Goal: Task Accomplishment & Management: Manage account settings

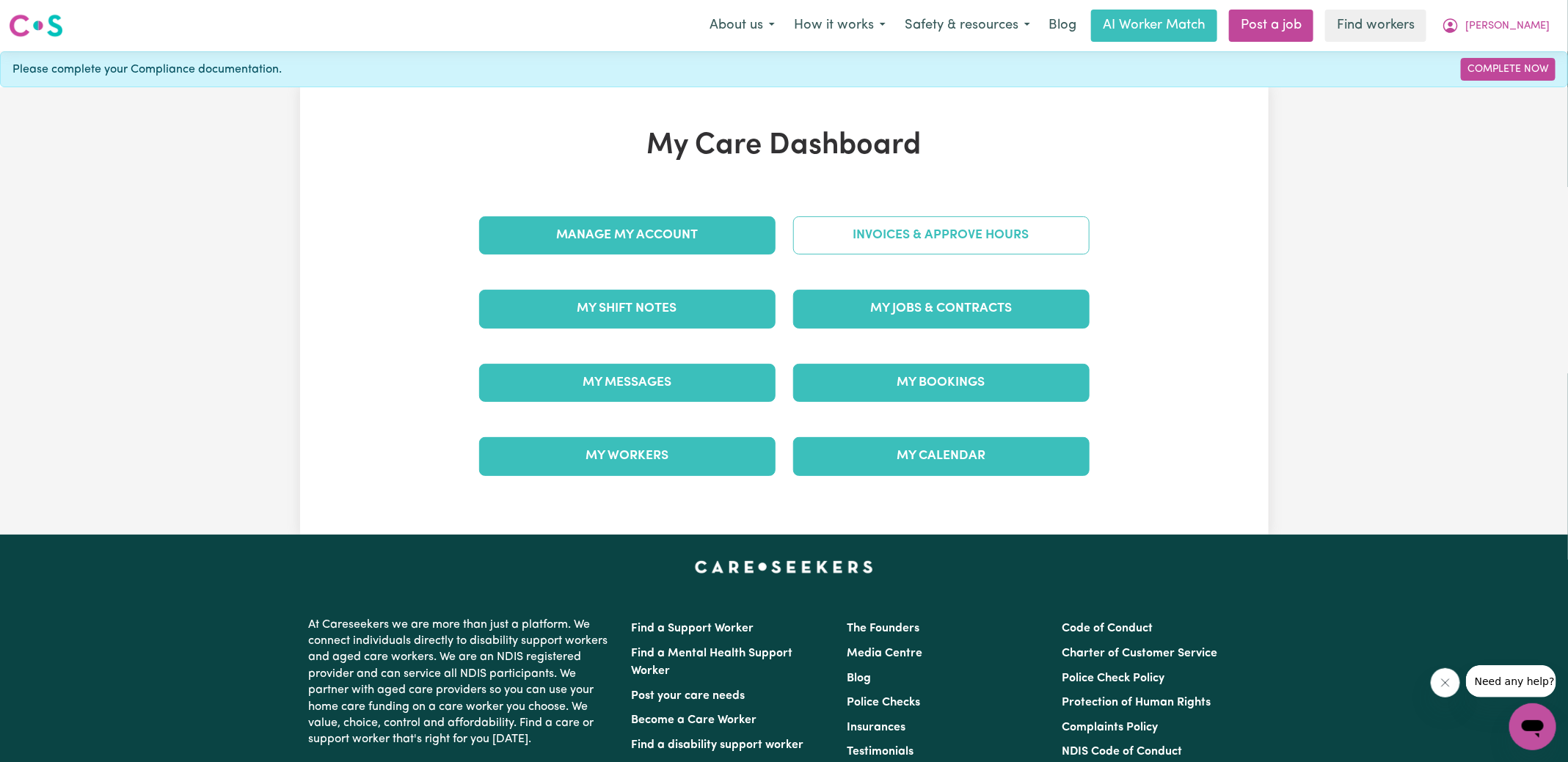
click at [840, 208] on div "Invoices & Approve Hours" at bounding box center [941, 236] width 314 height 74
click at [843, 238] on link "Invoices & Approve Hours" at bounding box center [941, 236] width 296 height 38
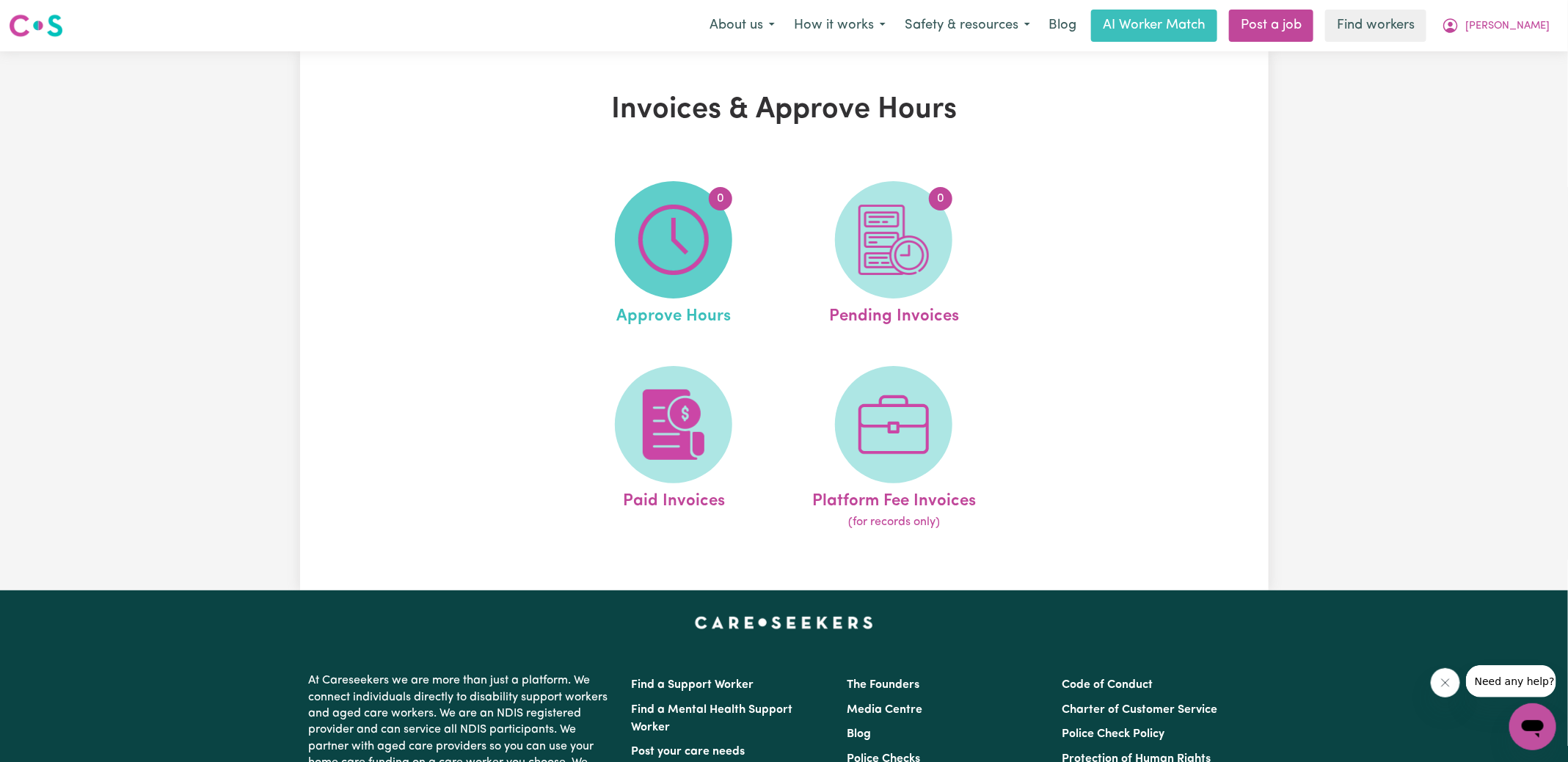
click at [682, 246] on img at bounding box center [674, 240] width 71 height 71
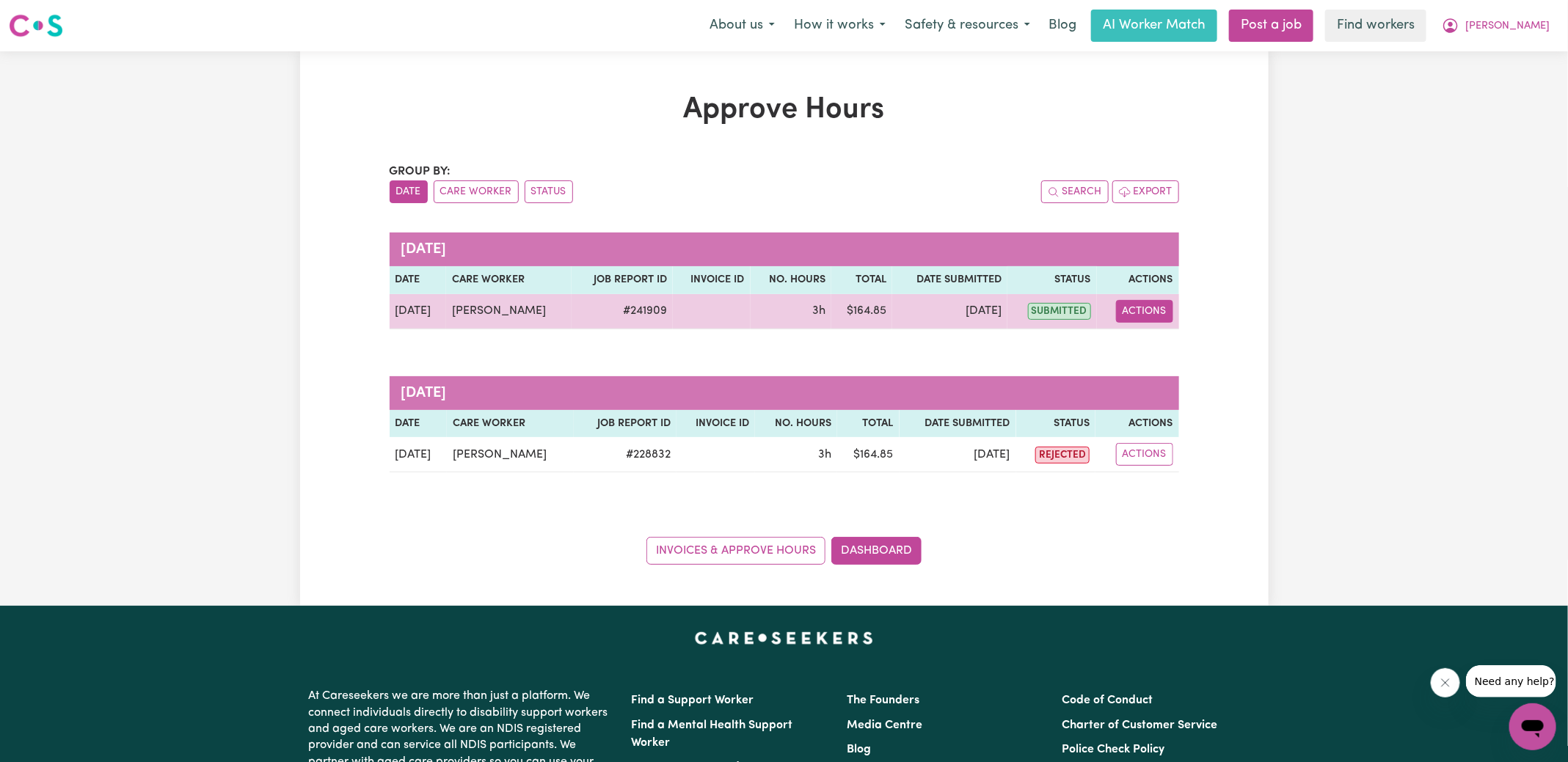
click at [1146, 308] on button "Actions" at bounding box center [1145, 311] width 58 height 23
click at [1171, 334] on link "View Job Report" at bounding box center [1182, 344] width 125 height 29
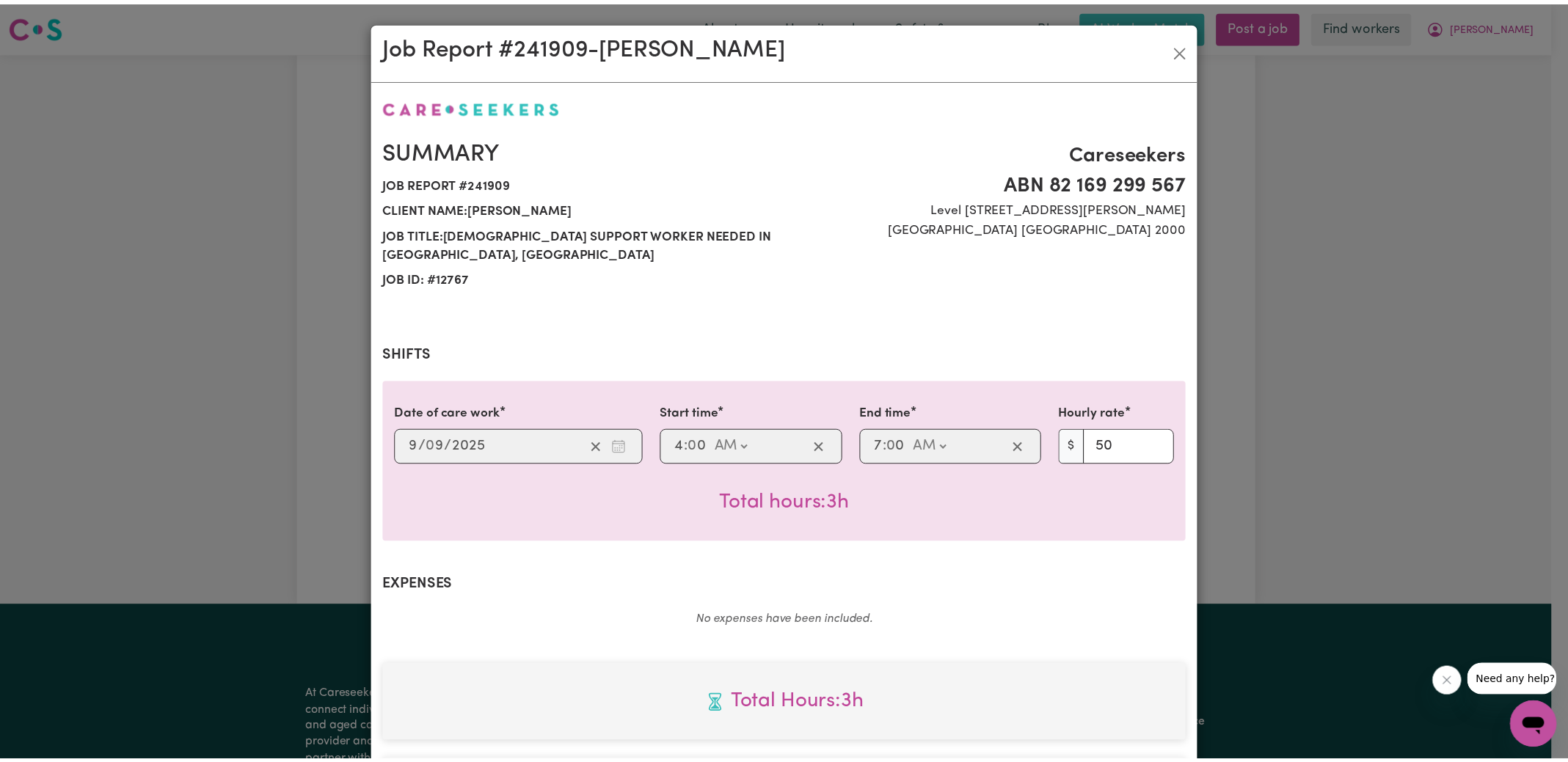
scroll to position [386, 0]
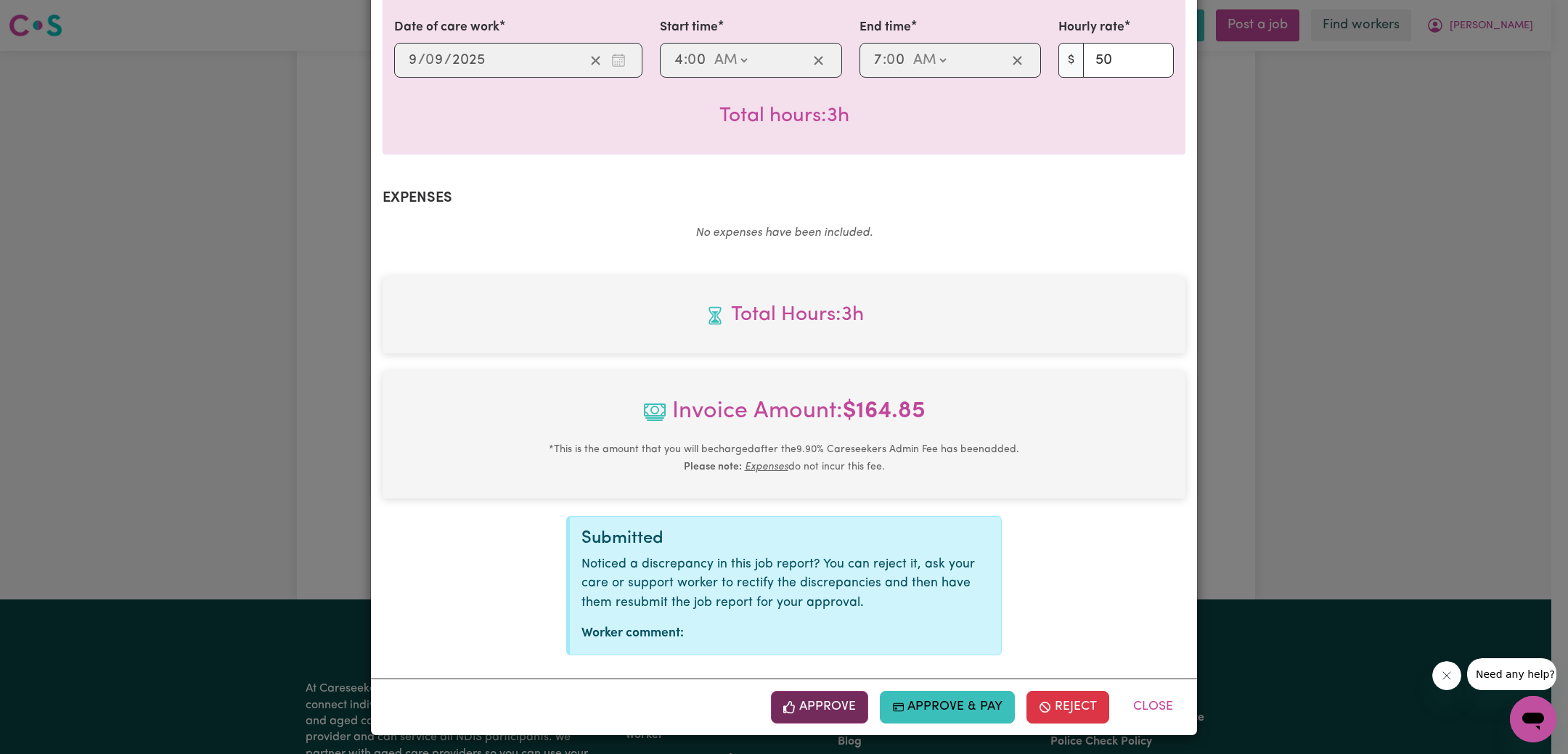
click at [802, 702] on button "Approve" at bounding box center [819, 707] width 97 height 31
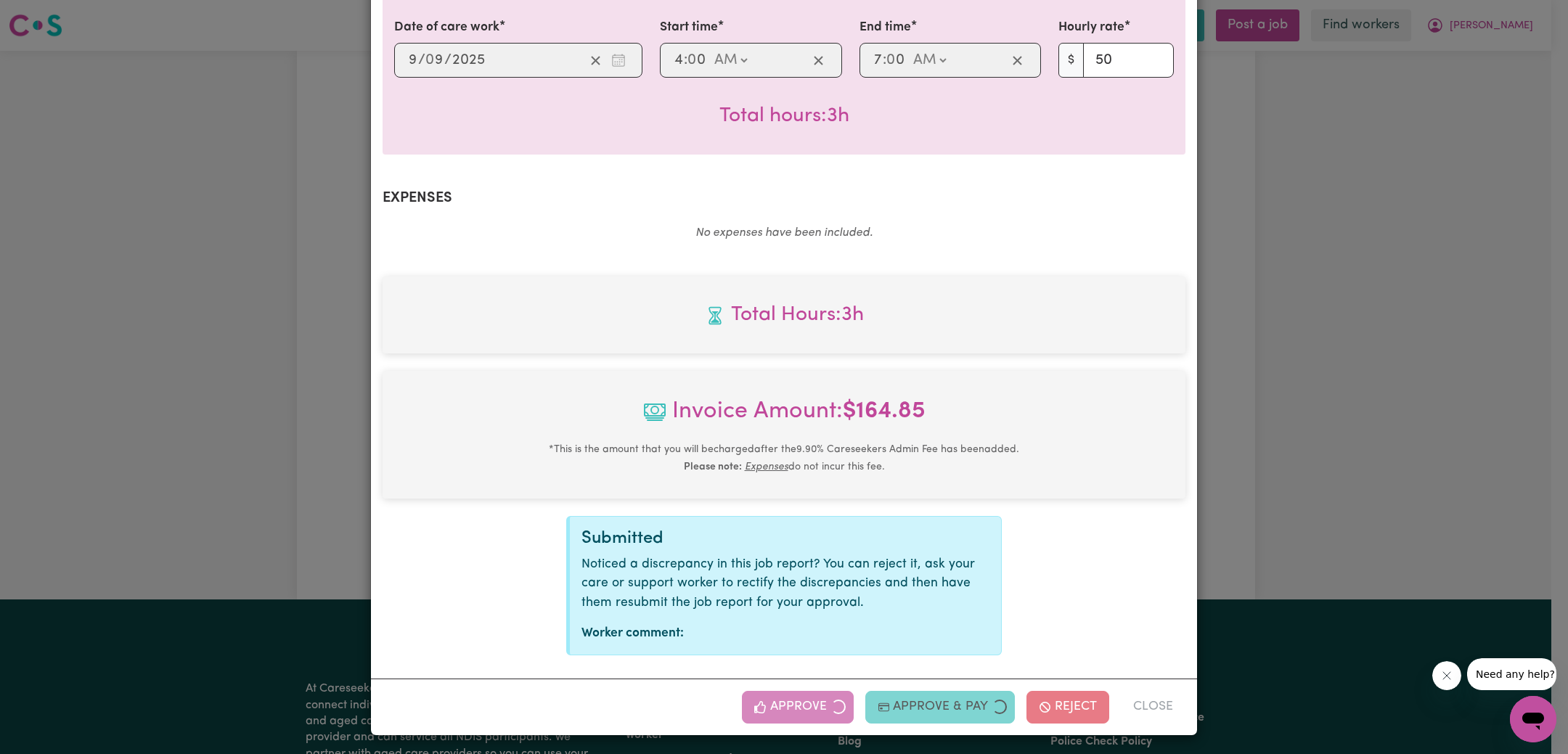
click at [1369, 380] on div "Job Report # 241909 - [PERSON_NAME] Summary Job report # 241909 Client name: [P…" at bounding box center [784, 377] width 1568 height 754
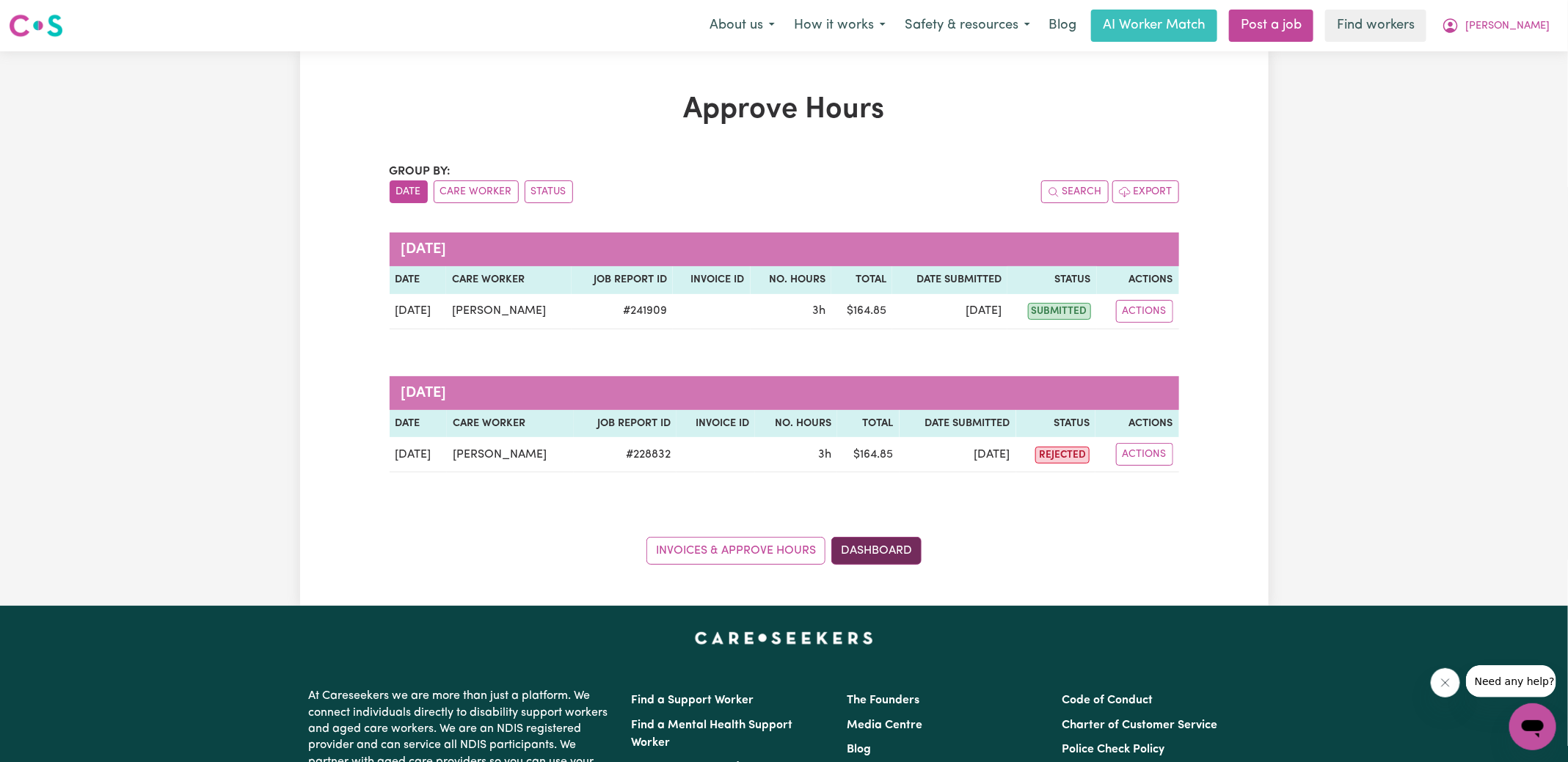
click at [907, 554] on link "Dashboard" at bounding box center [876, 551] width 91 height 28
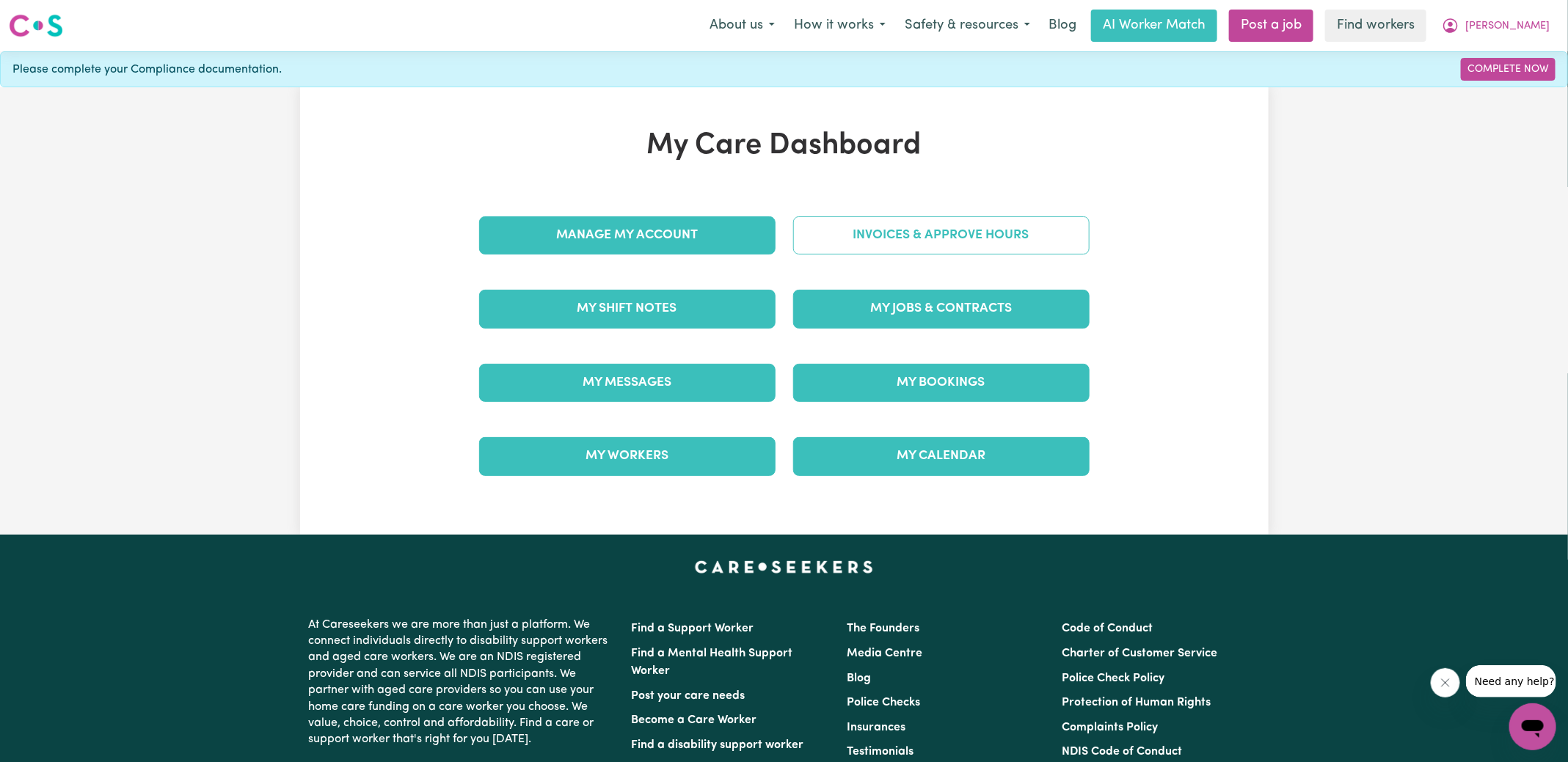
click at [902, 225] on link "Invoices & Approve Hours" at bounding box center [941, 236] width 296 height 38
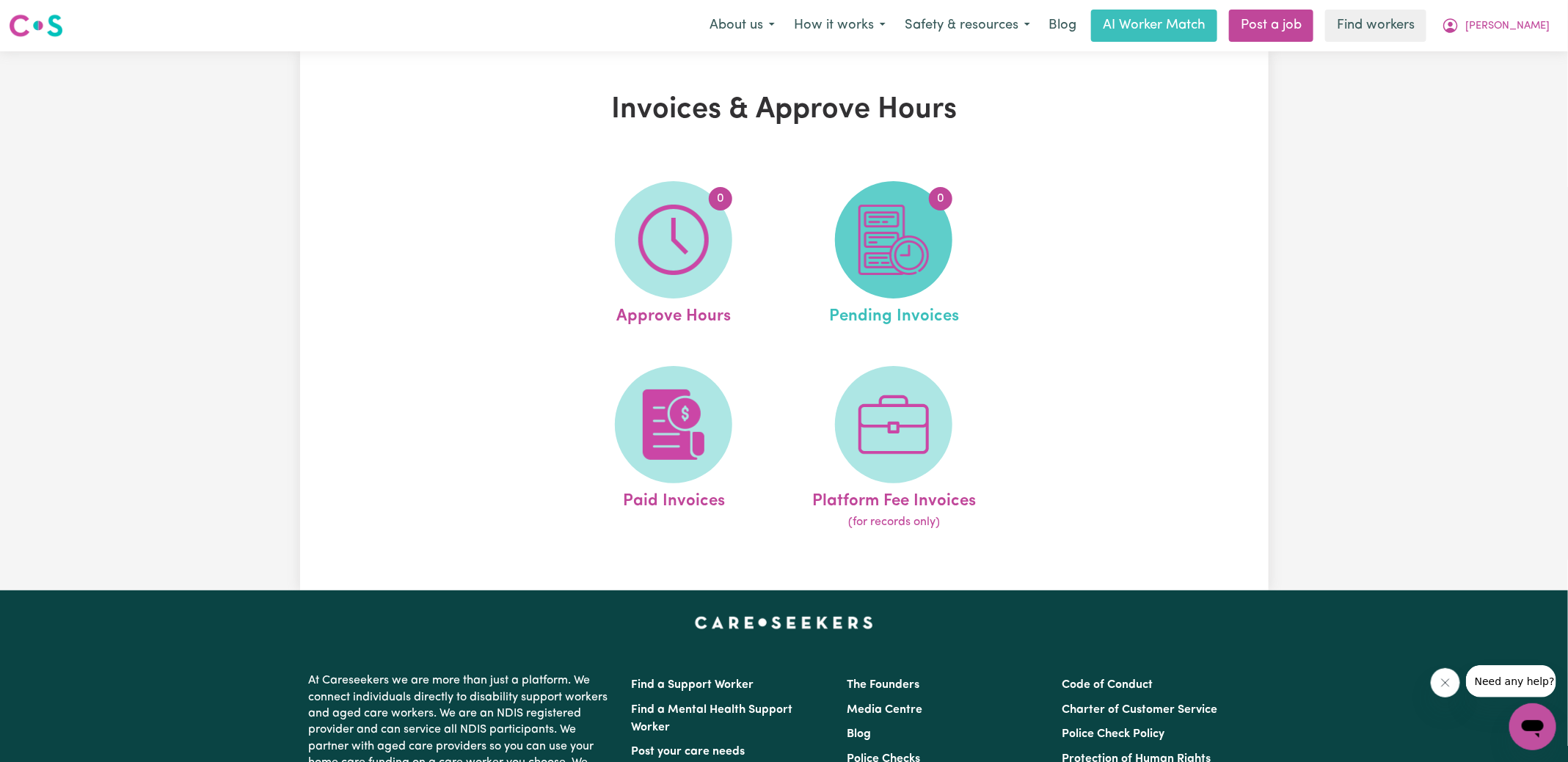
click at [919, 250] on img at bounding box center [893, 240] width 71 height 71
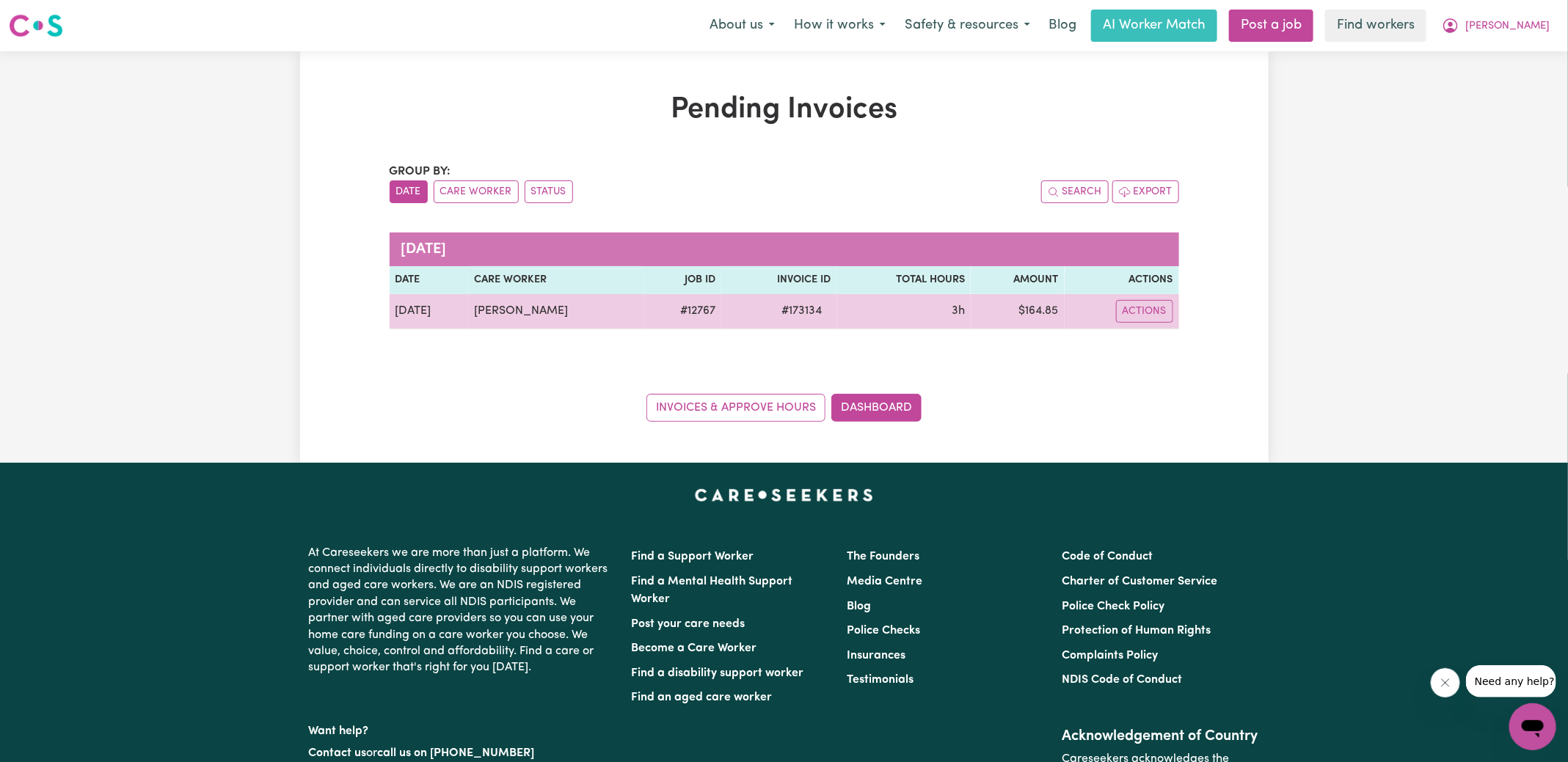
click at [789, 305] on span "# 173134" at bounding box center [802, 311] width 58 height 18
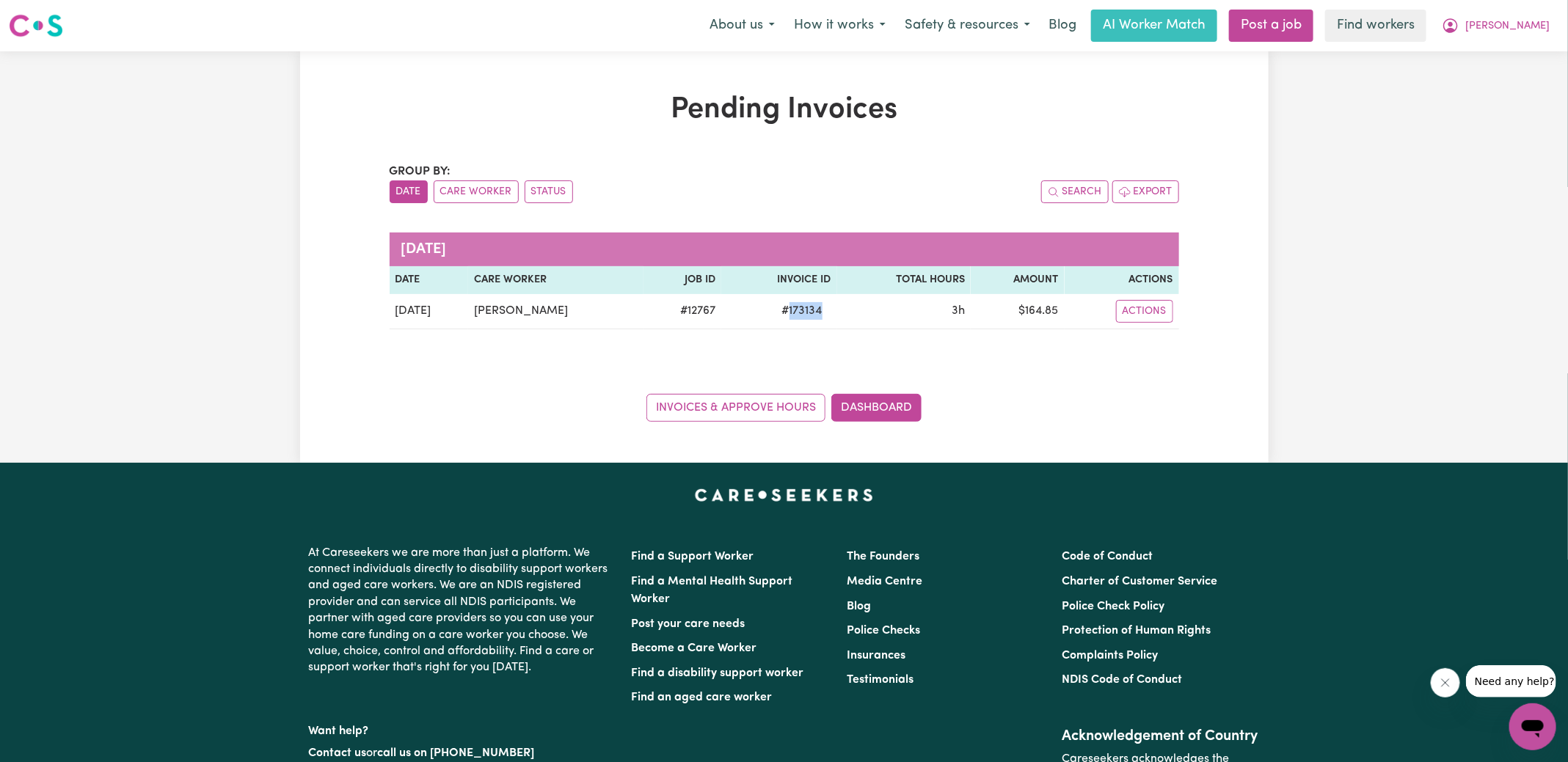
copy span "173134"
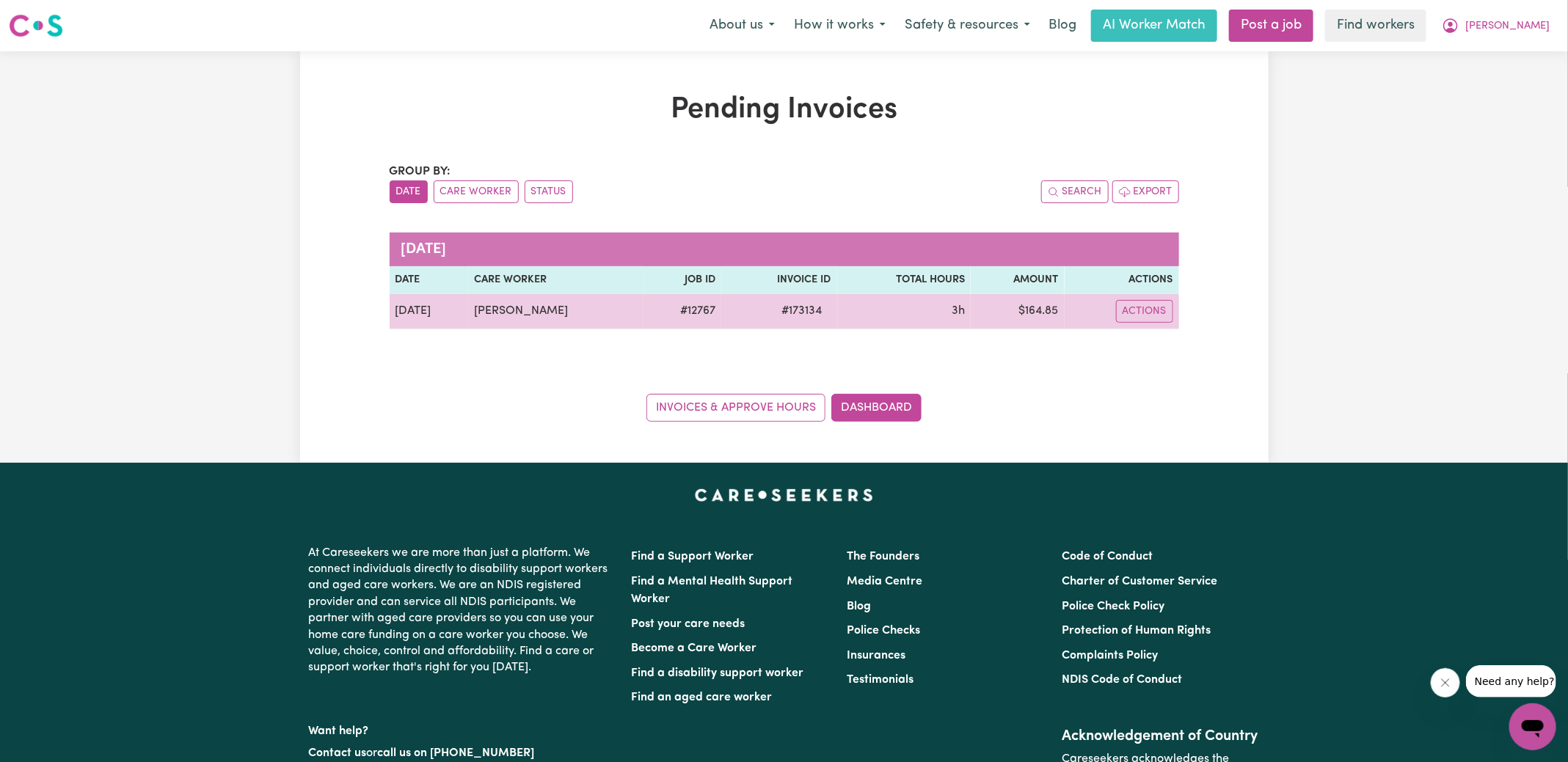
click at [1035, 311] on td "$ 164.85" at bounding box center [1018, 311] width 94 height 35
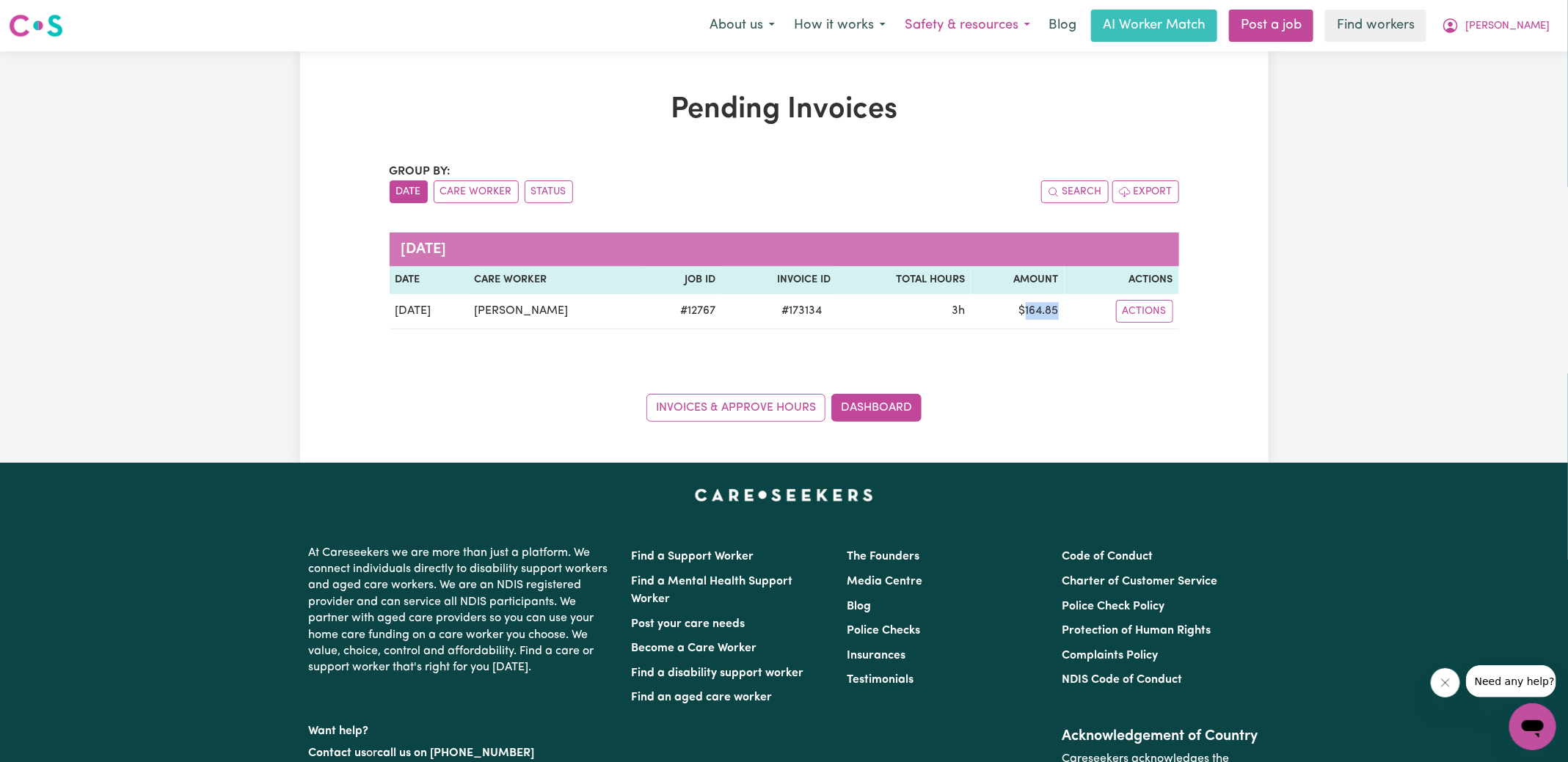
copy td "164.85"
click at [1516, 28] on button "[PERSON_NAME]" at bounding box center [1495, 25] width 127 height 31
click at [1504, 84] on link "Logout" at bounding box center [1500, 85] width 116 height 28
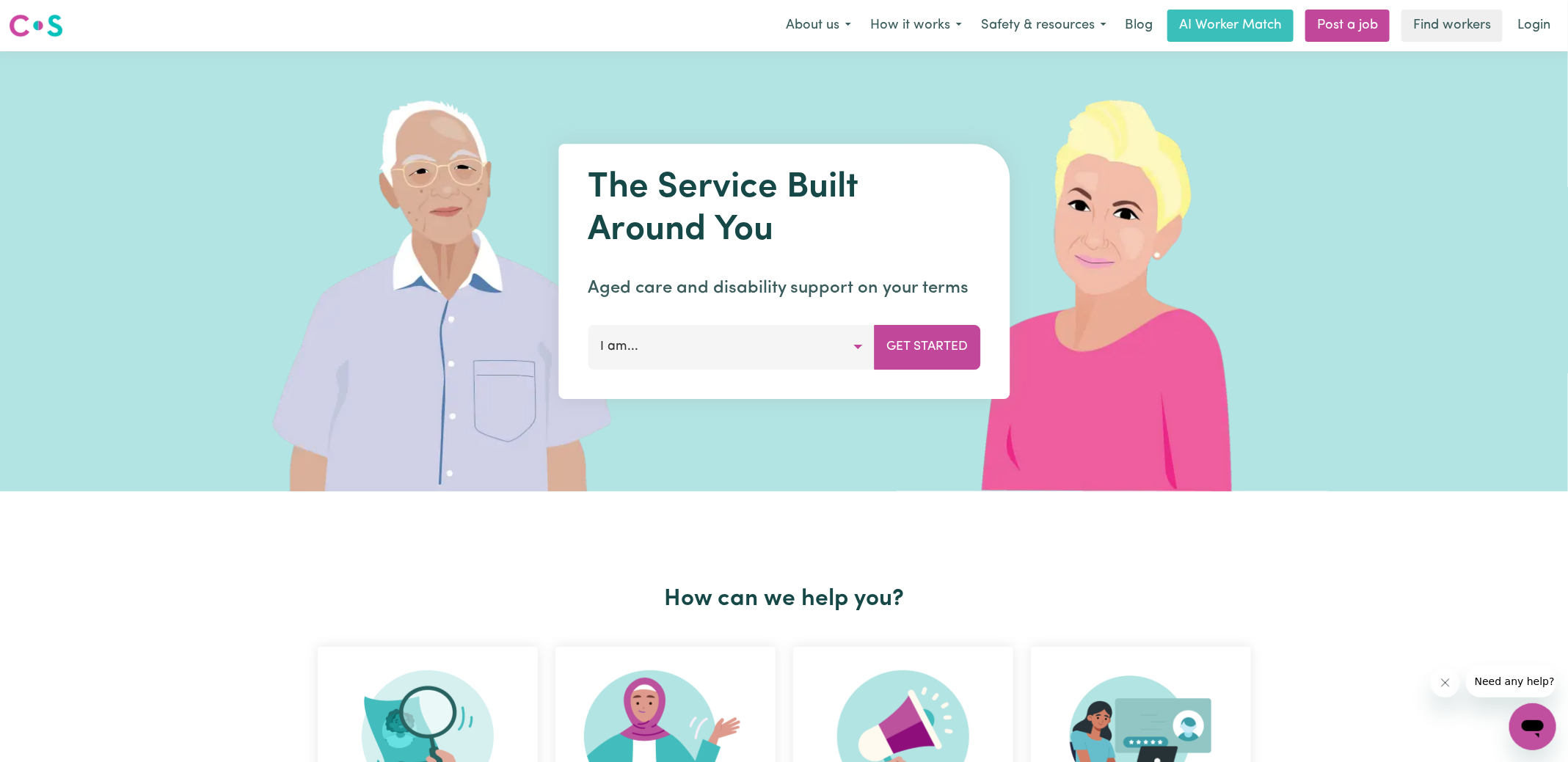
click at [1535, 35] on link "Login" at bounding box center [1533, 26] width 51 height 32
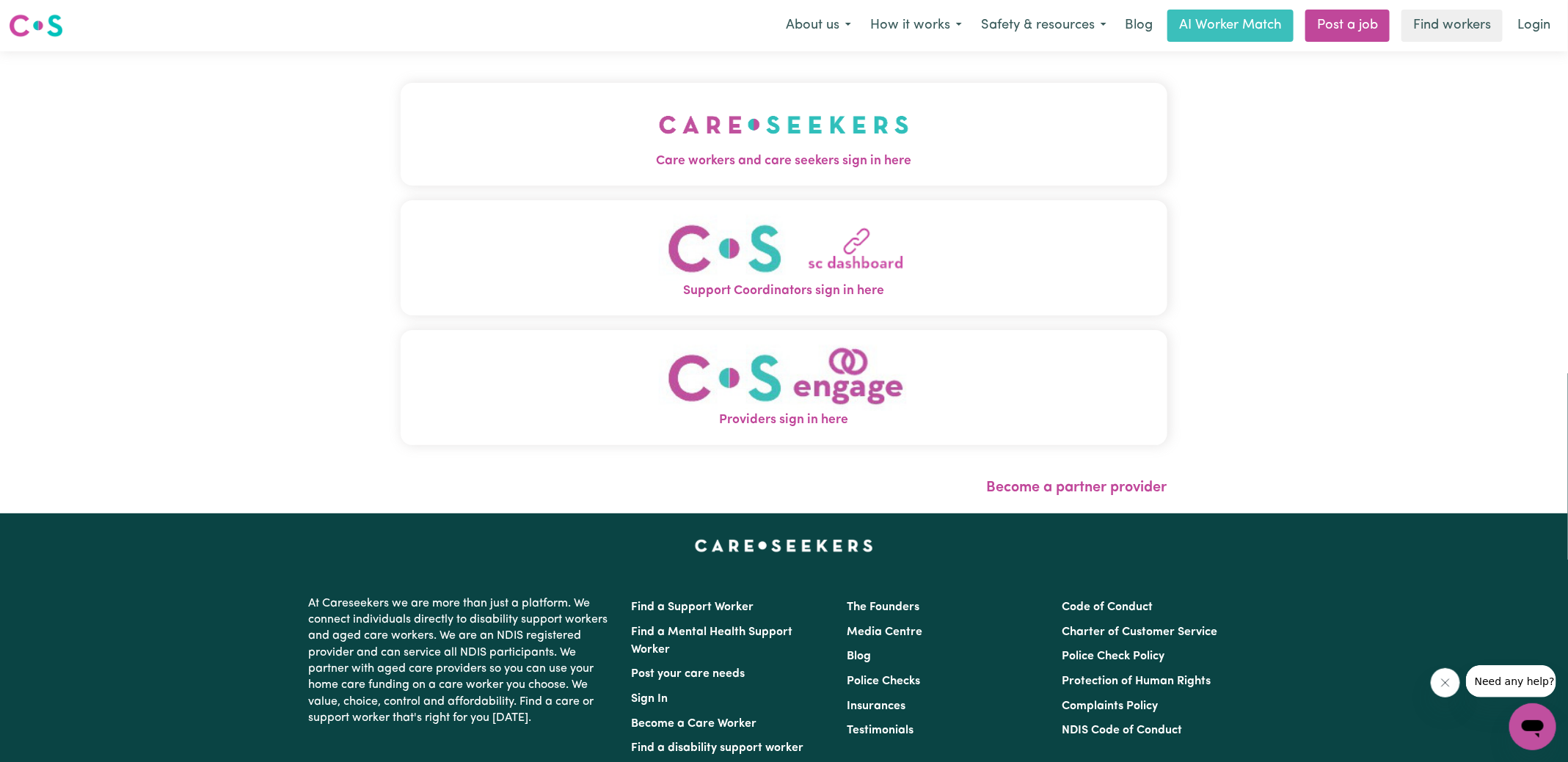
click at [875, 146] on img "Care workers and care seekers sign in here" at bounding box center [783, 124] width 250 height 55
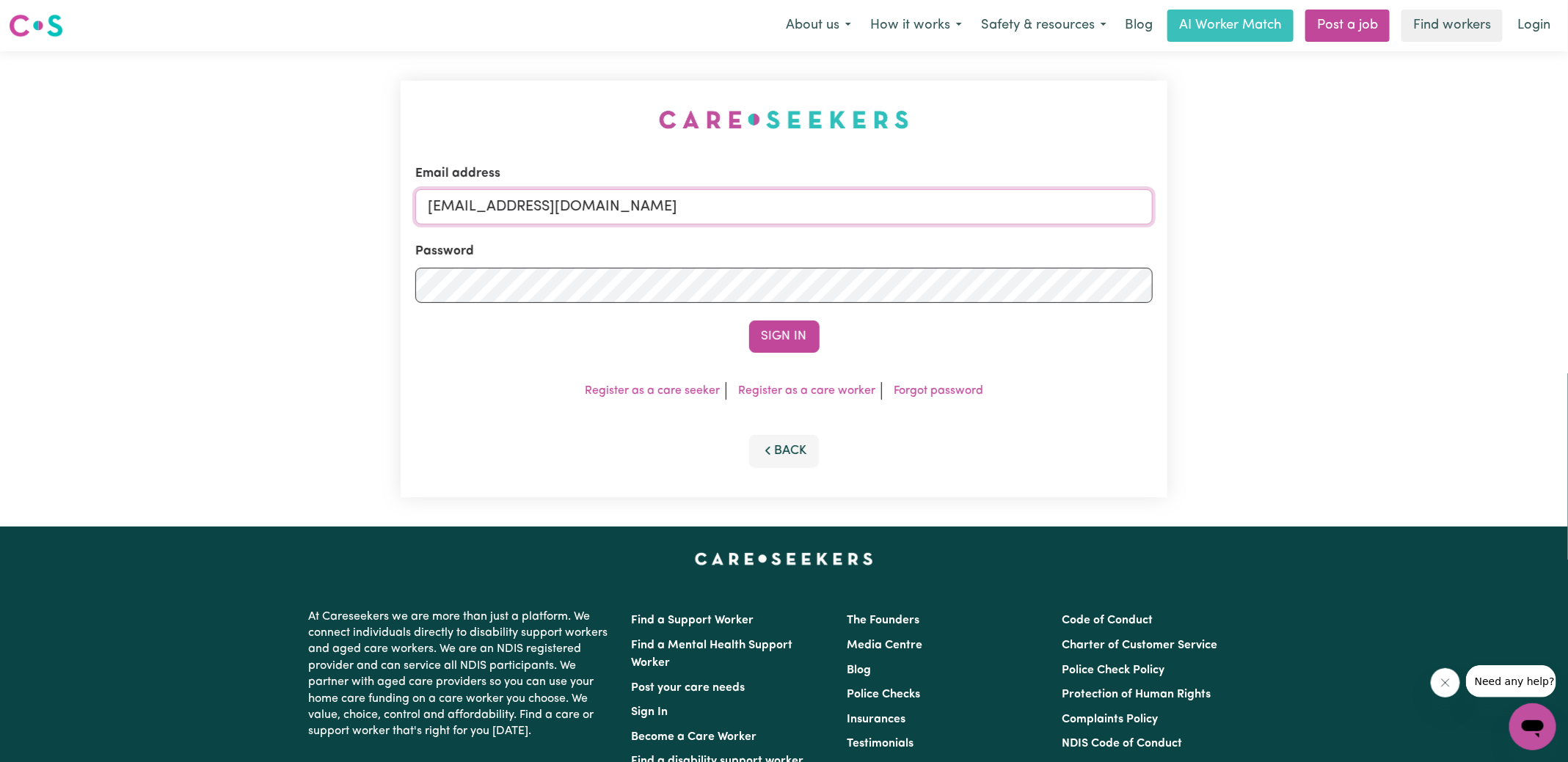
drag, startPoint x: 501, startPoint y: 205, endPoint x: 1278, endPoint y: 216, distance: 777.1
click at [1278, 216] on div "Email address [EMAIL_ADDRESS][DOMAIN_NAME] Password Sign In Register as a care …" at bounding box center [784, 289] width 1568 height 476
type input "[EMAIL_ADDRESS][DOMAIN_NAME]"
click at [749, 320] on button "Sign In" at bounding box center [784, 336] width 71 height 32
